Goal: Feedback & Contribution: Submit feedback/report problem

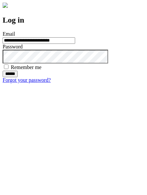
type input "**********"
click at [18, 77] on input "******" at bounding box center [10, 74] width 15 height 7
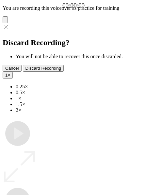
type input "**********"
